Goal: Check status: Check status

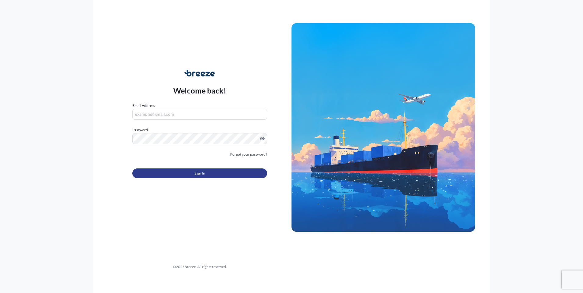
type input "[EMAIL_ADDRESS][DOMAIN_NAME]"
click at [237, 175] on button "Sign In" at bounding box center [199, 174] width 135 height 10
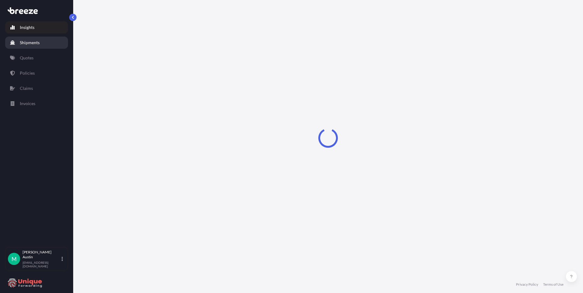
select select "2025"
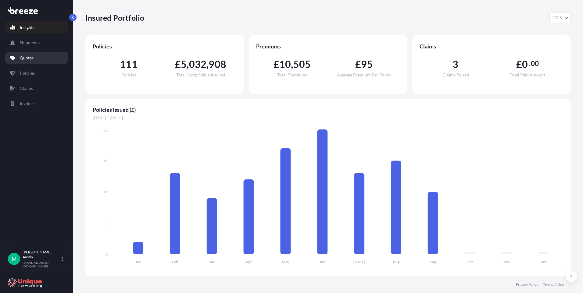
click at [32, 62] on link "Quotes" at bounding box center [36, 58] width 63 height 12
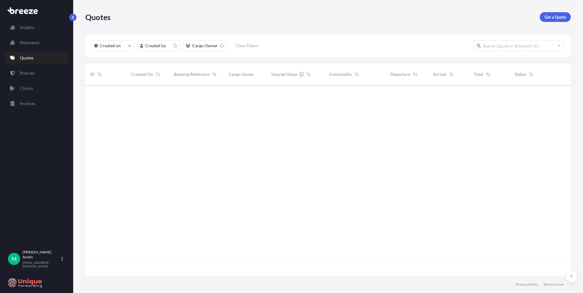
scroll to position [190, 481]
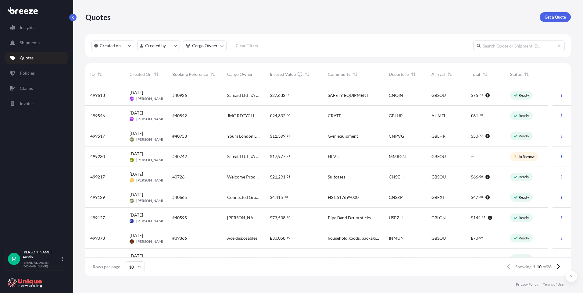
click at [498, 43] on input "text" at bounding box center [519, 45] width 92 height 11
paste input "497180"
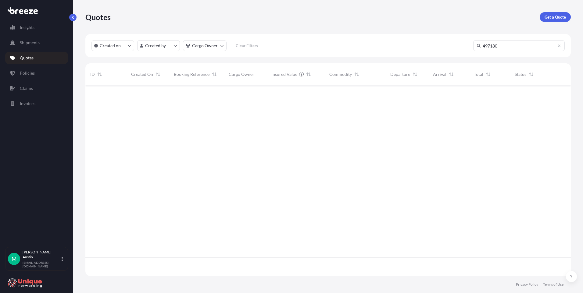
scroll to position [208, 481]
type input "497180"
